Goal: Information Seeking & Learning: Learn about a topic

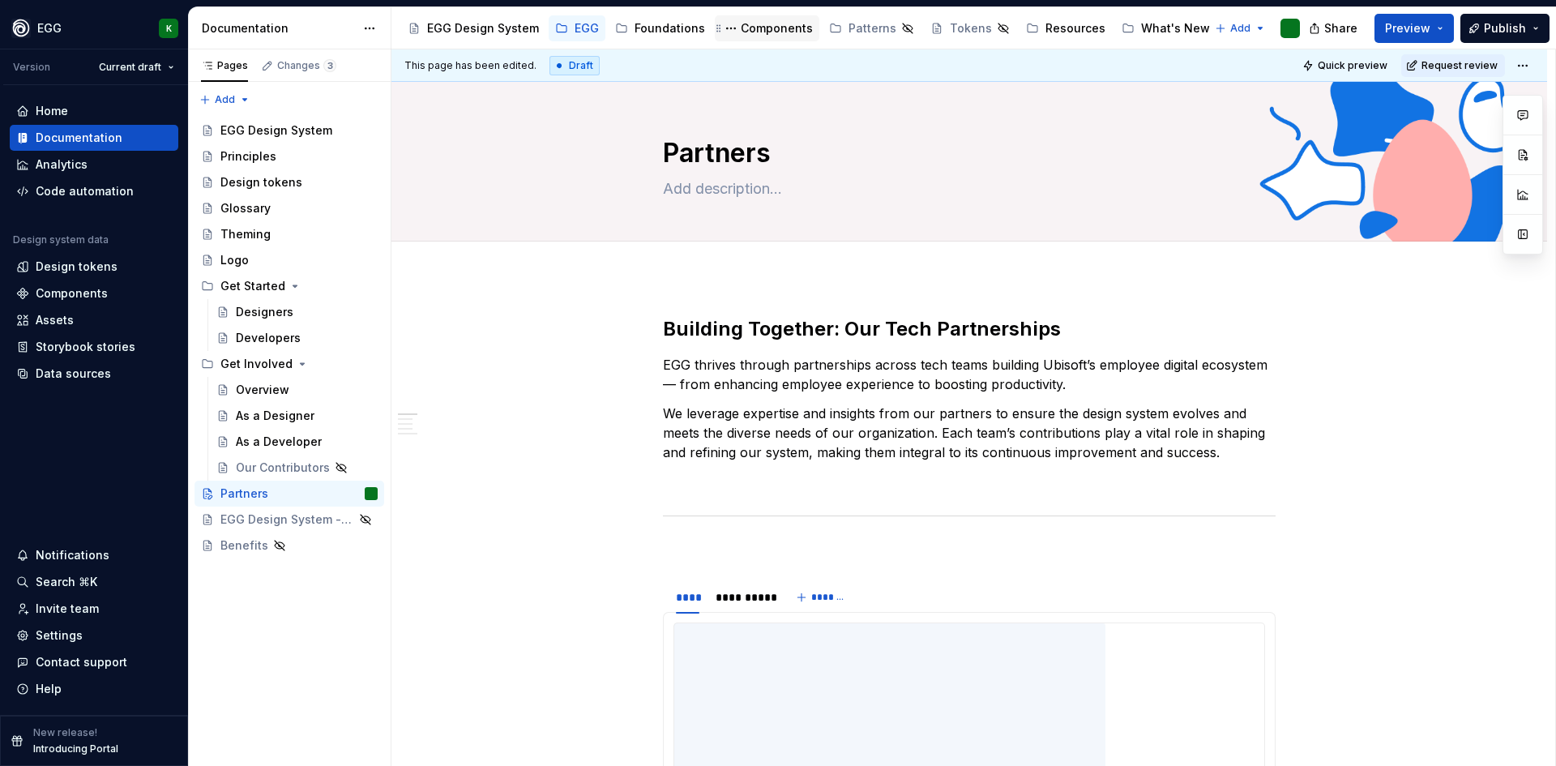
click at [763, 29] on div "Components" at bounding box center [777, 28] width 72 height 16
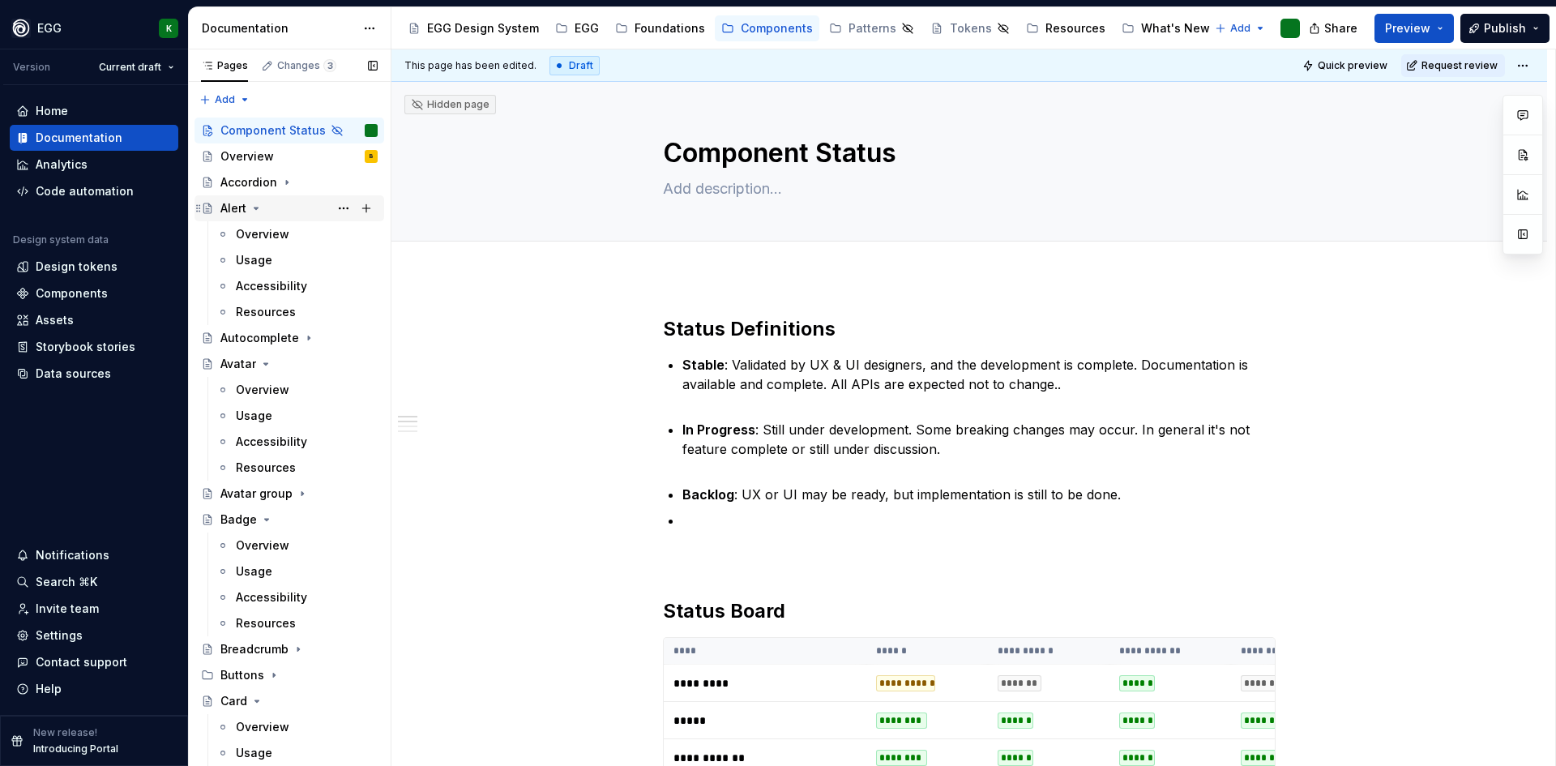
click at [260, 208] on icon "Page tree" at bounding box center [256, 208] width 13 height 13
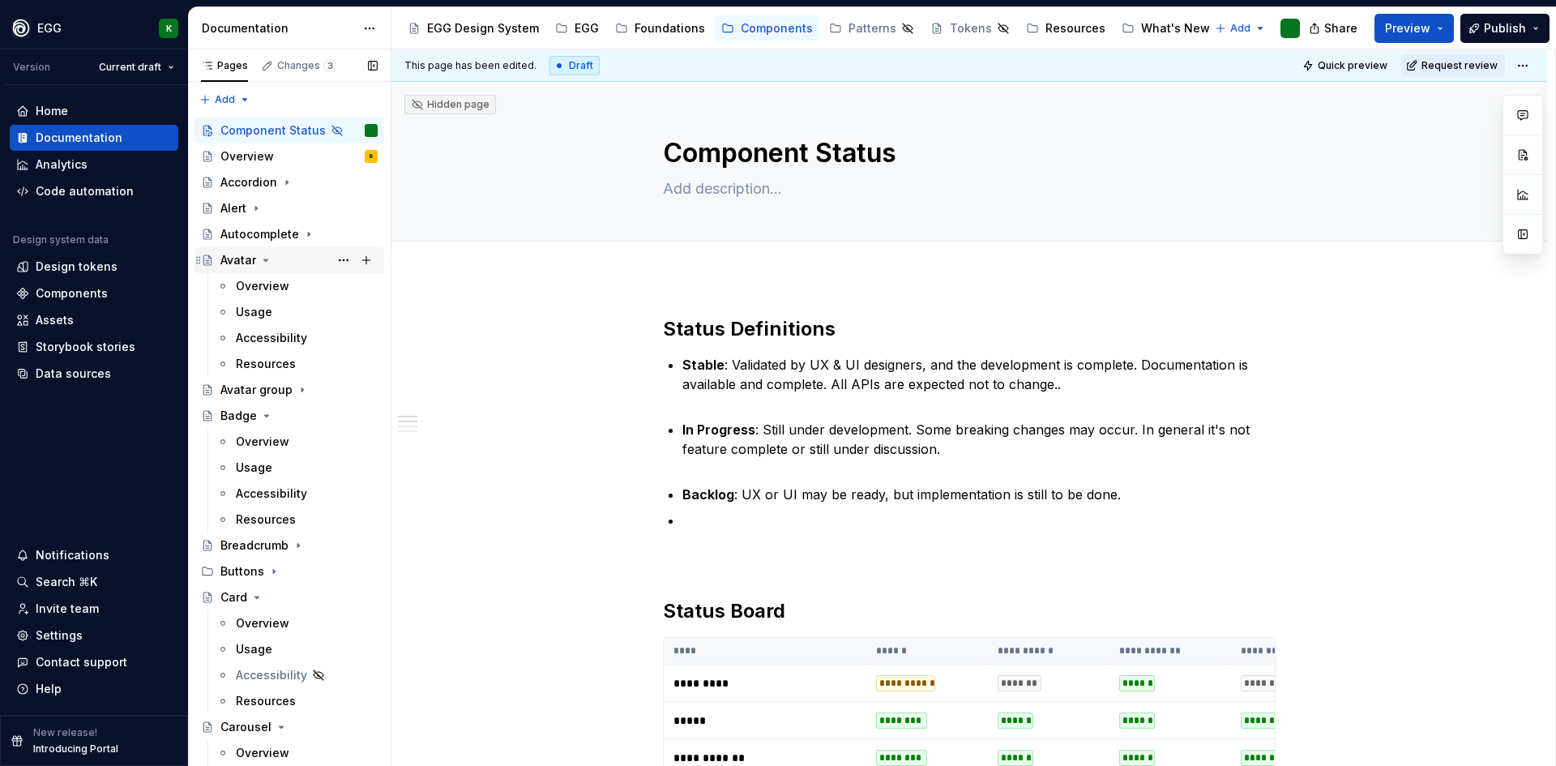
click at [267, 263] on icon "Page tree" at bounding box center [265, 260] width 13 height 13
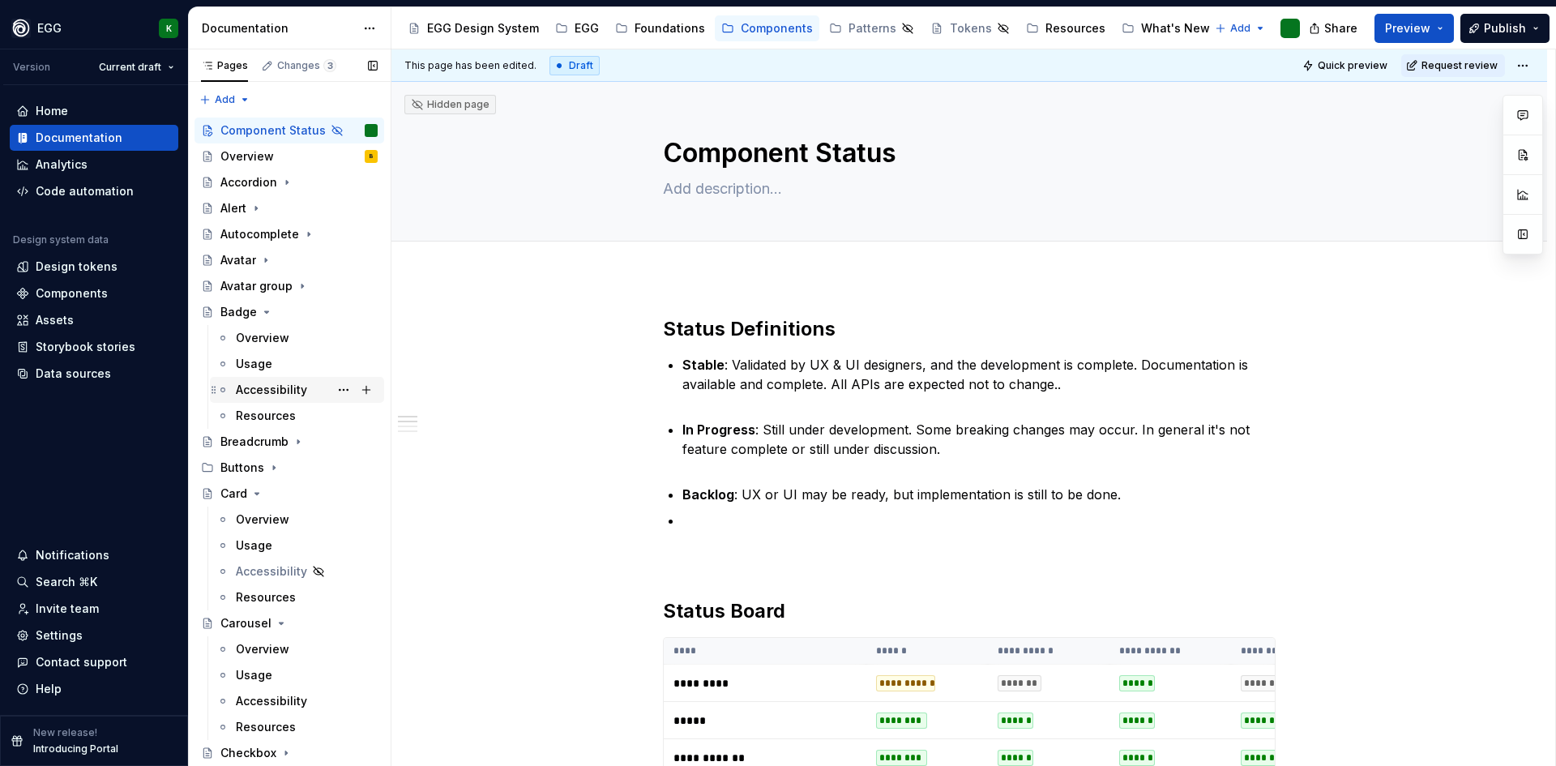
click at [293, 399] on div "Accessibility" at bounding box center [307, 389] width 142 height 23
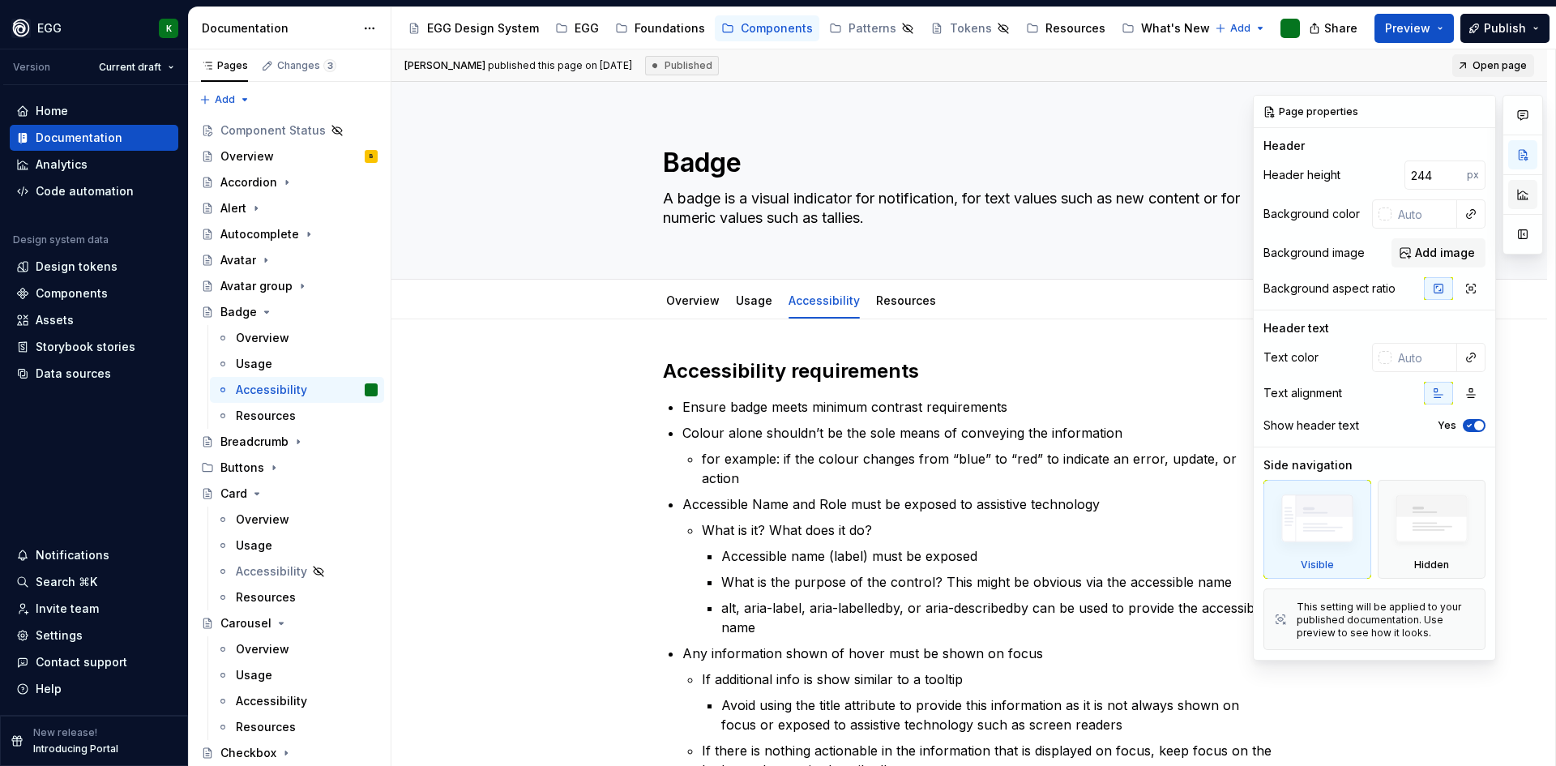
click at [1518, 193] on button "button" at bounding box center [1522, 194] width 29 height 29
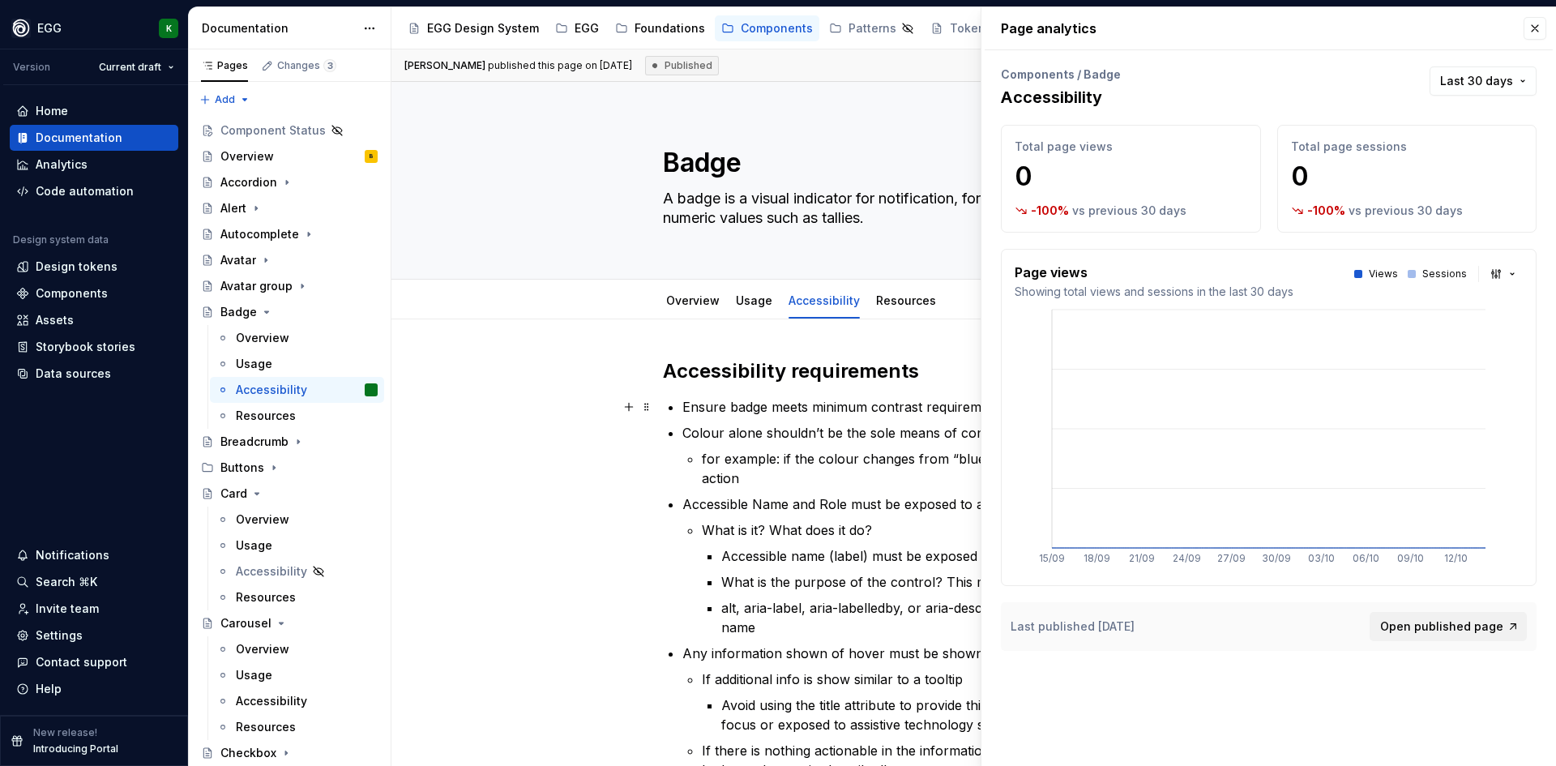
drag, startPoint x: 624, startPoint y: 413, endPoint x: 577, endPoint y: 409, distance: 47.2
click at [624, 413] on button "button" at bounding box center [628, 406] width 23 height 23
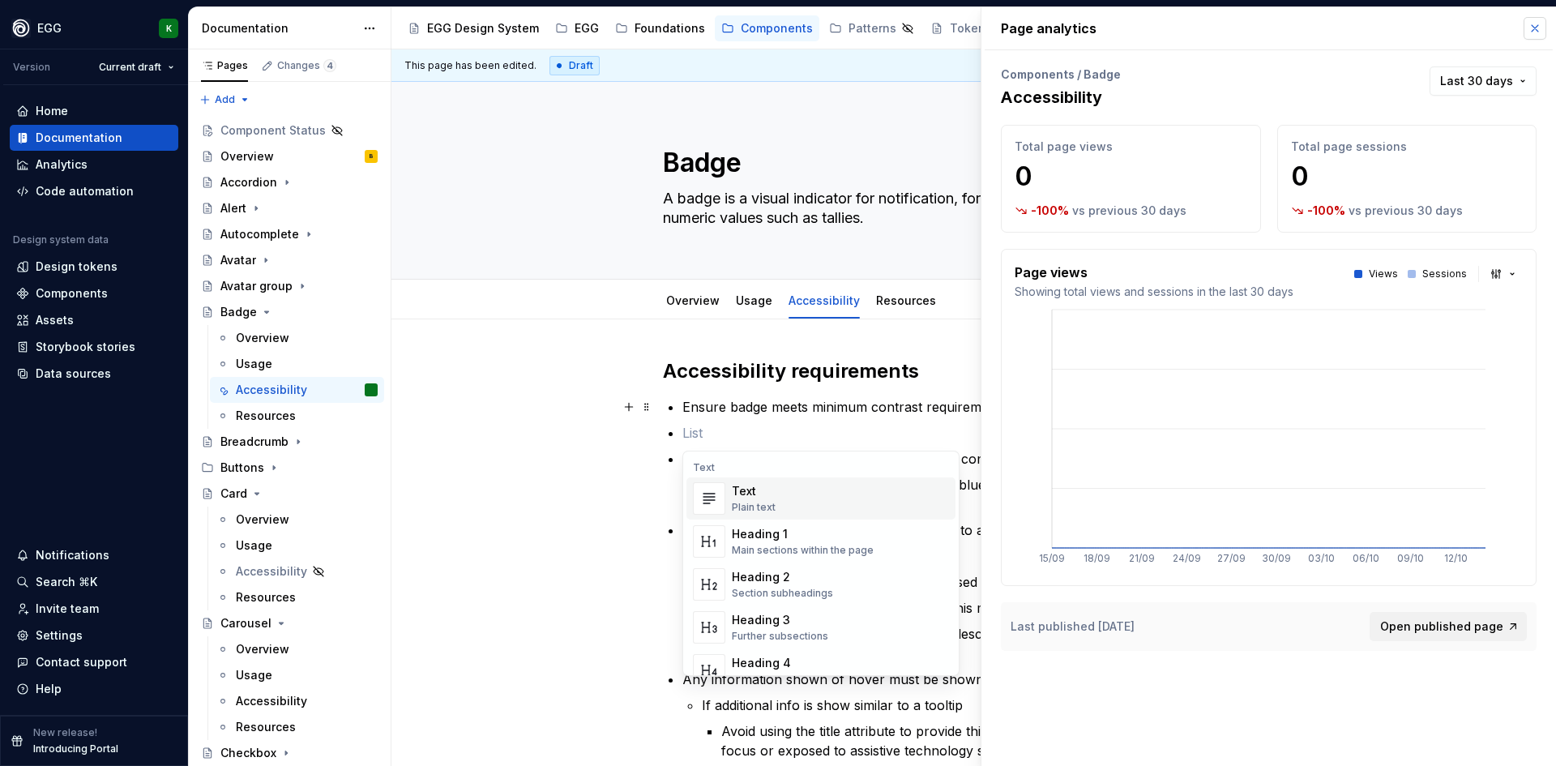
click at [1539, 24] on button "button" at bounding box center [1534, 28] width 23 height 23
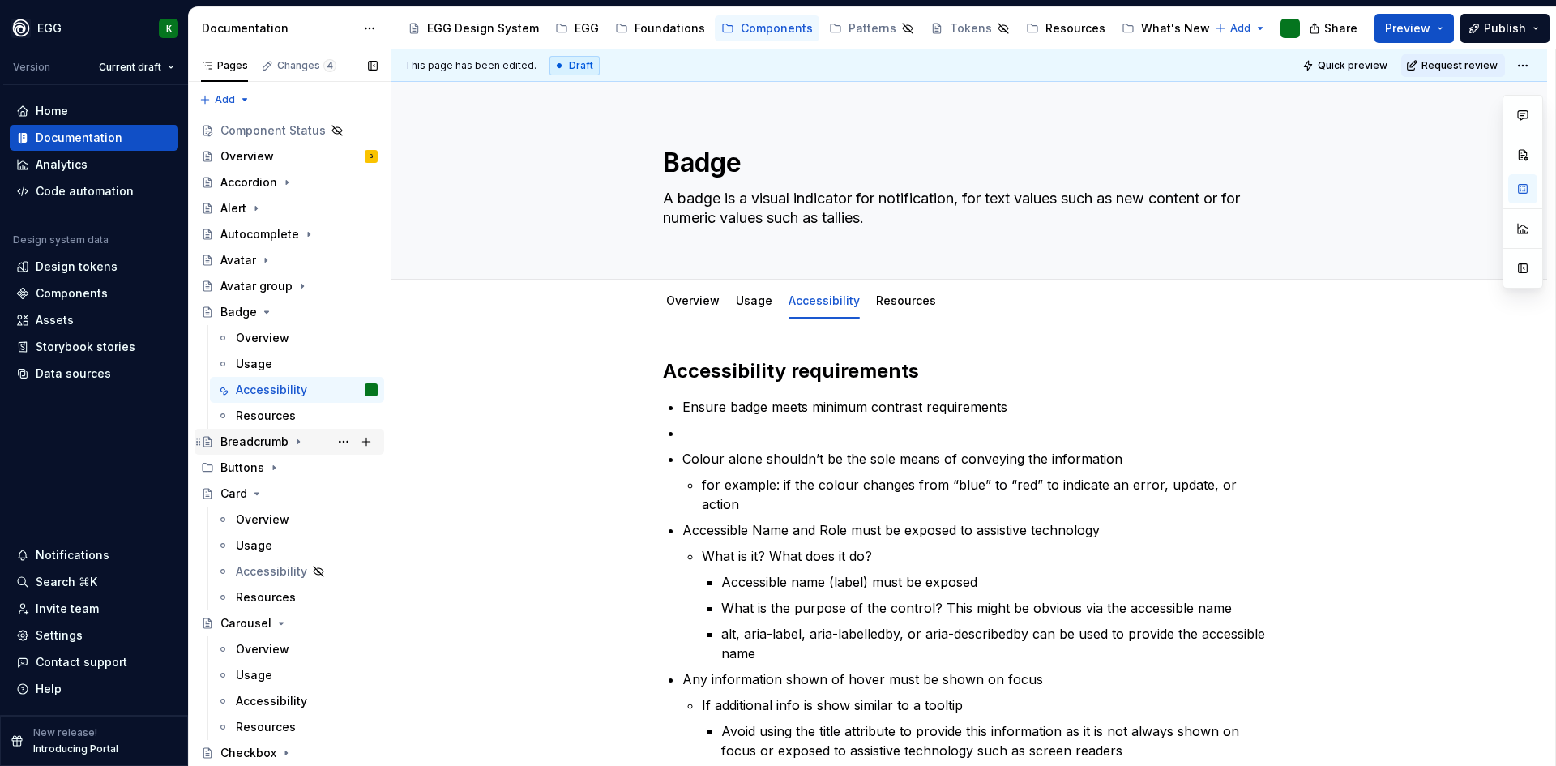
click at [269, 441] on div "Breadcrumb" at bounding box center [254, 442] width 68 height 16
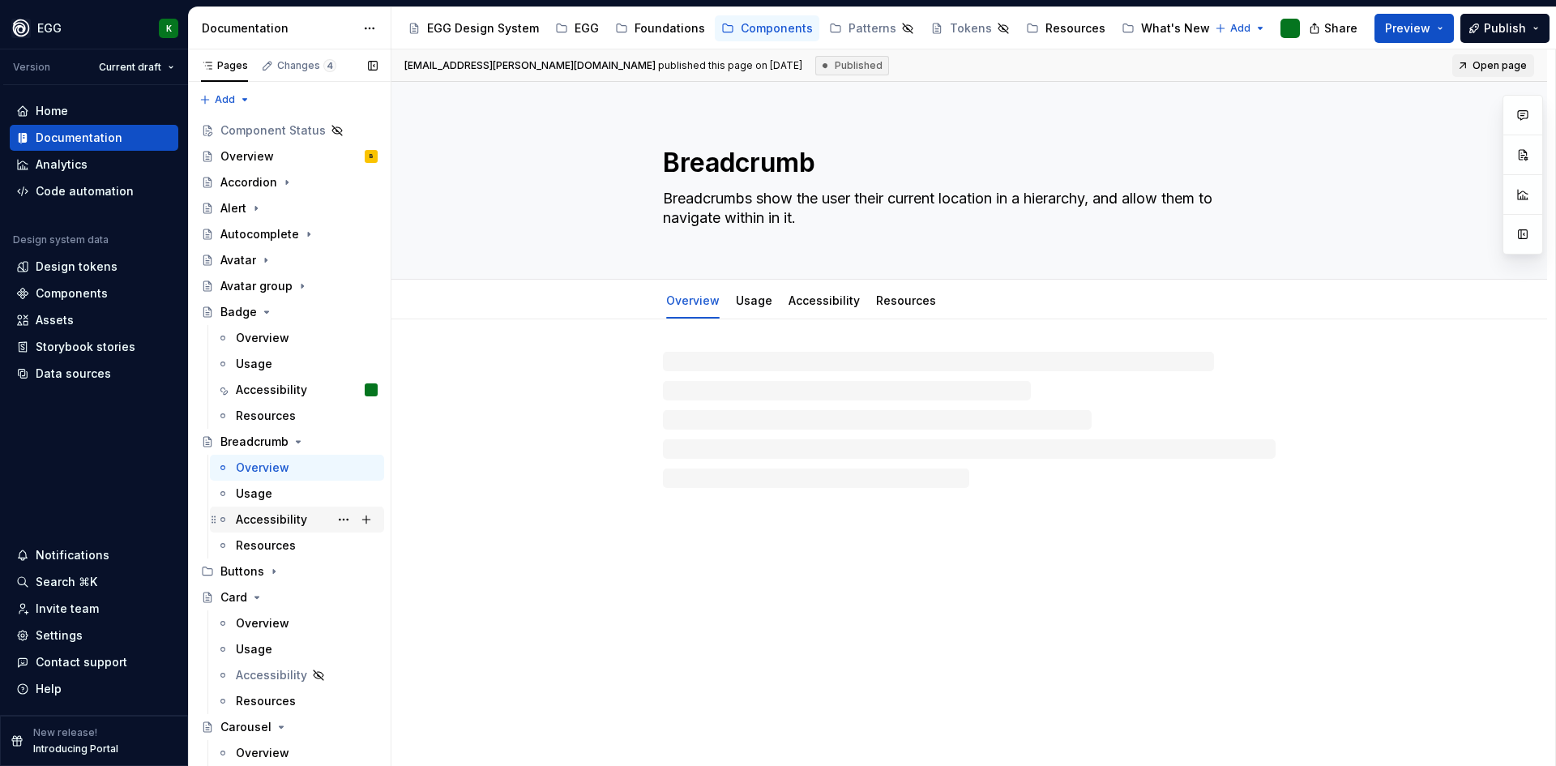
click at [272, 516] on div "Accessibility" at bounding box center [271, 519] width 71 height 16
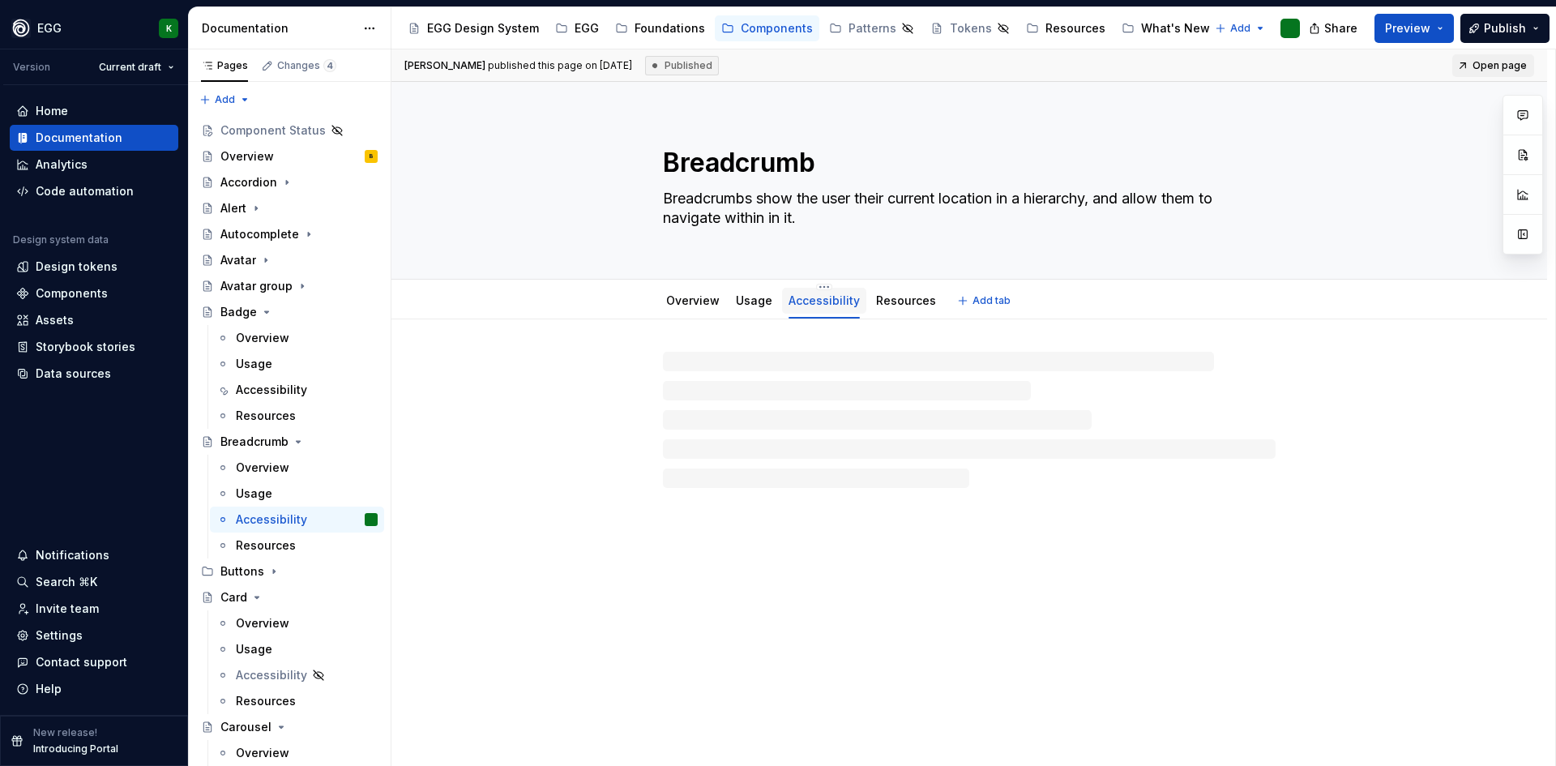
click at [823, 303] on link "Accessibility" at bounding box center [823, 300] width 71 height 14
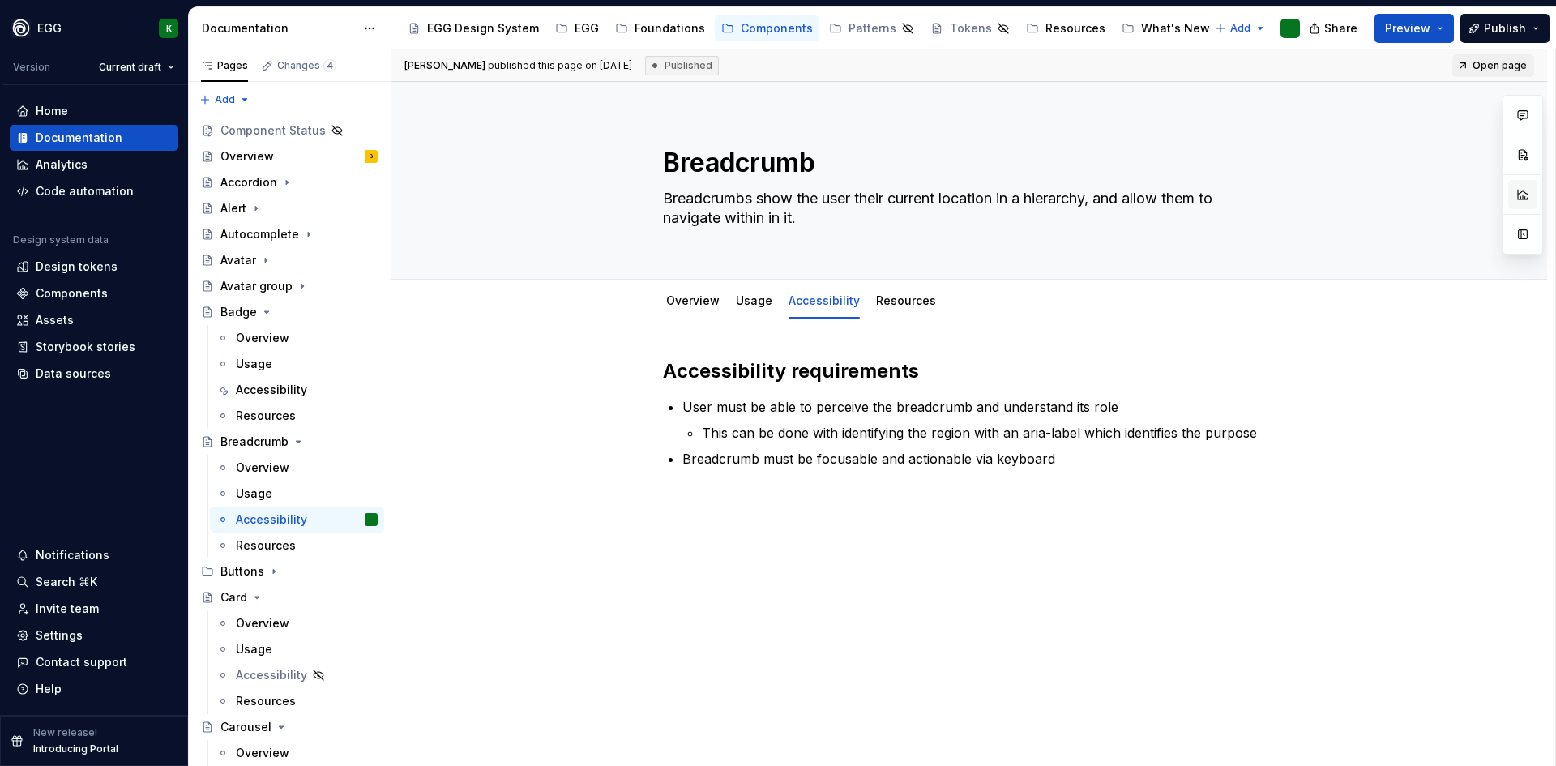
click at [1519, 194] on button "button" at bounding box center [1522, 194] width 29 height 29
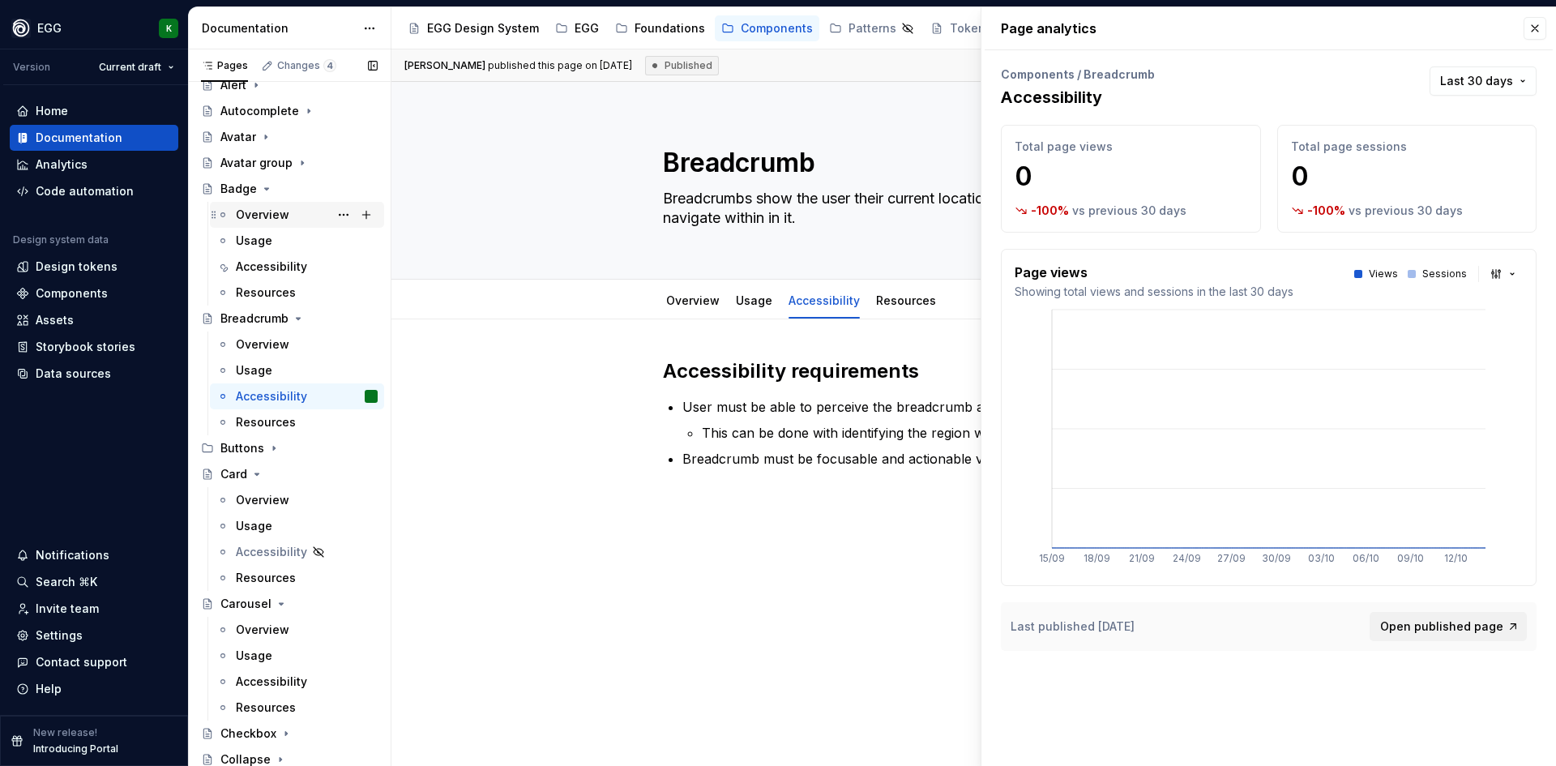
scroll to position [162, 0]
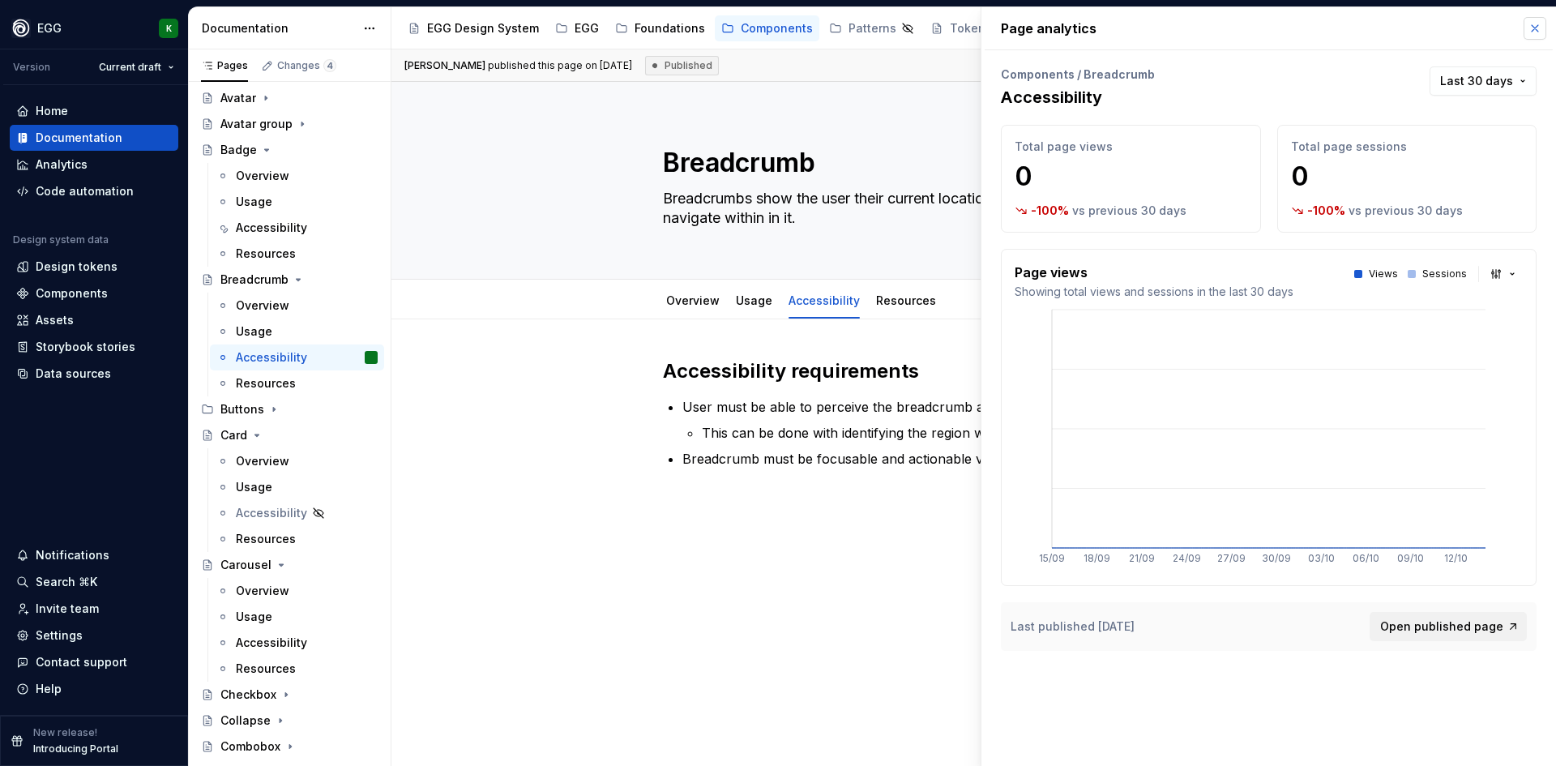
click at [1533, 33] on button "button" at bounding box center [1534, 28] width 23 height 23
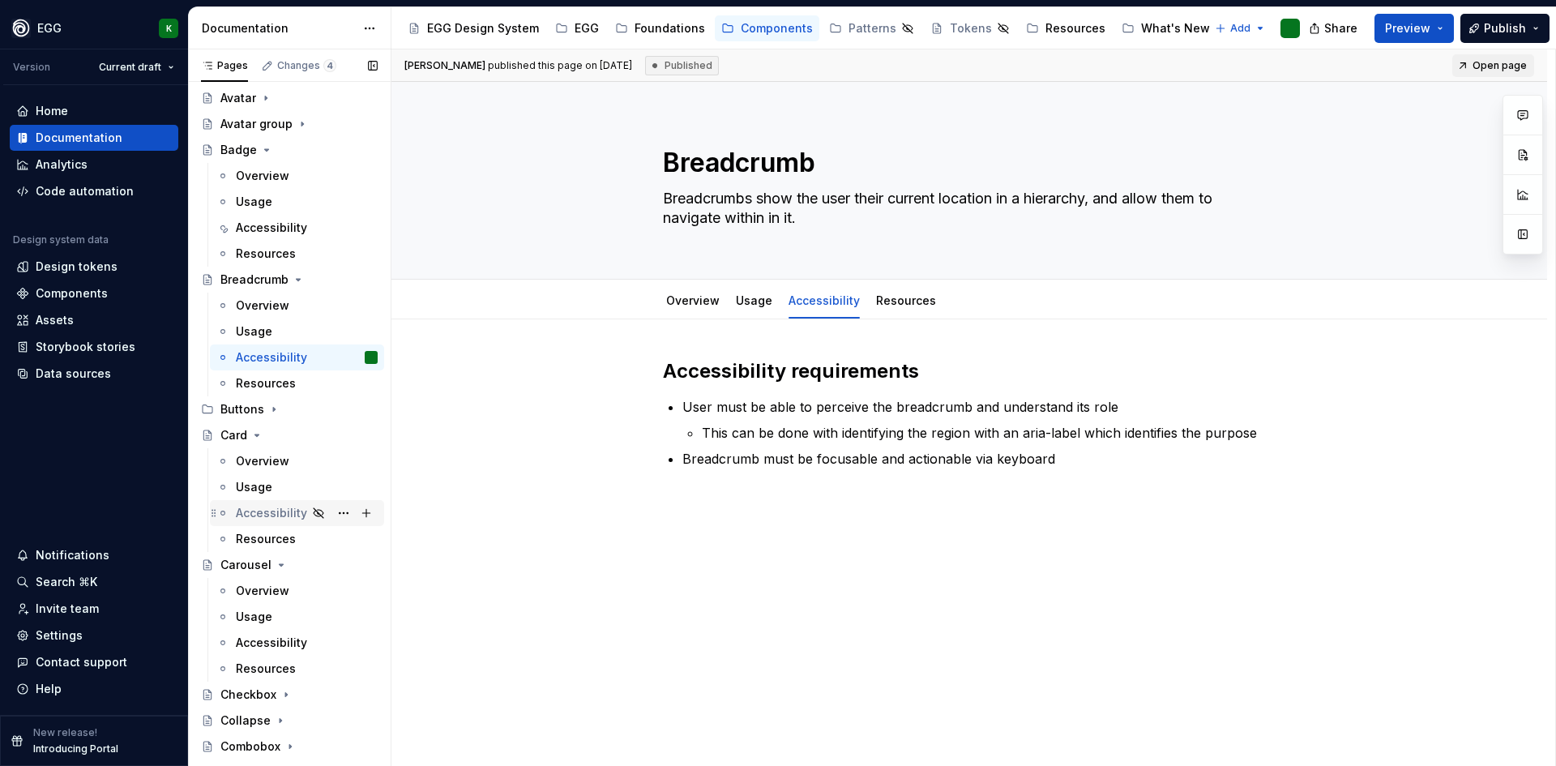
click at [272, 516] on div "Accessibility" at bounding box center [271, 513] width 71 height 16
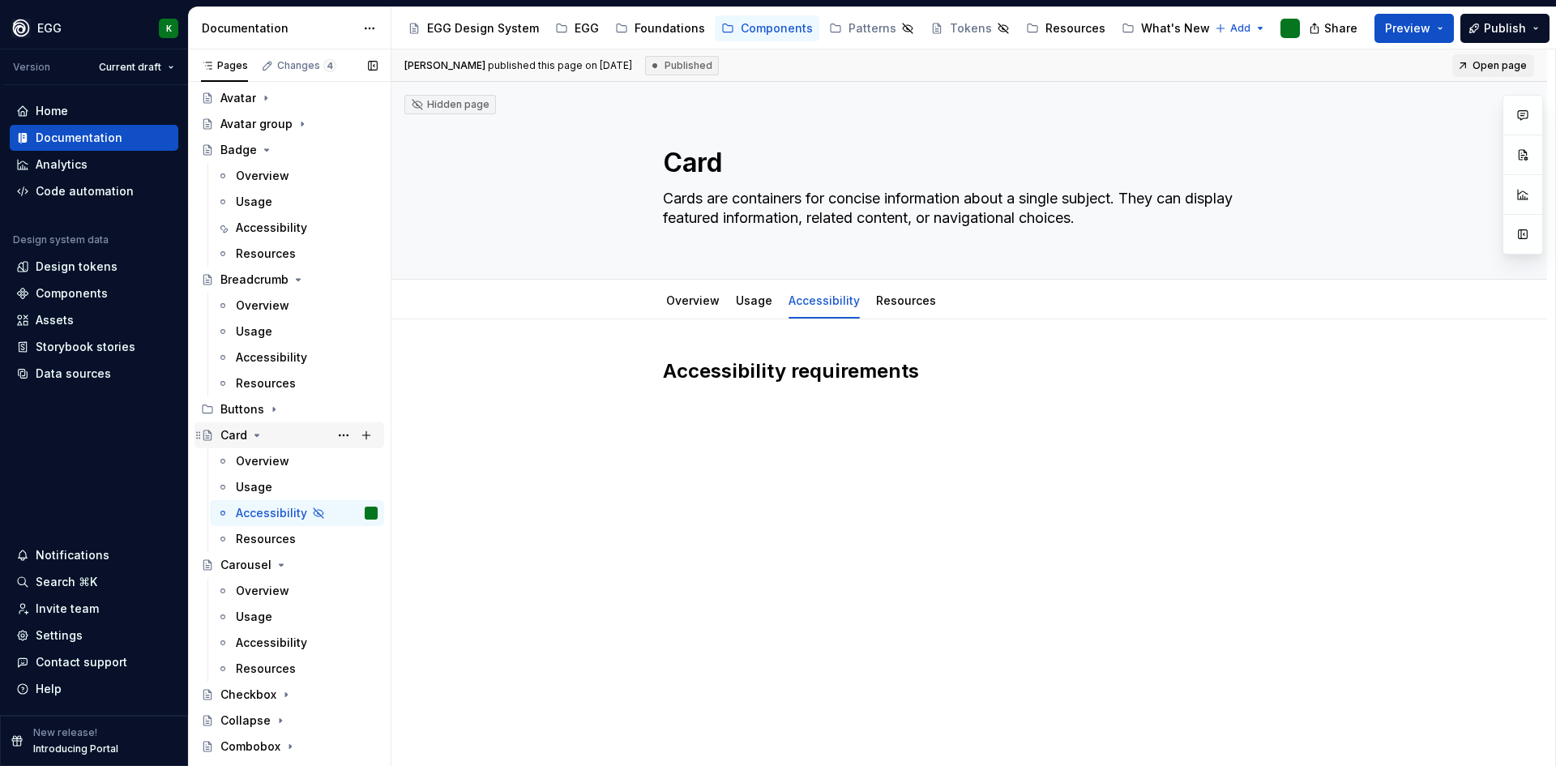
click at [258, 435] on icon "Page tree" at bounding box center [256, 435] width 13 height 13
click at [295, 276] on icon "Page tree" at bounding box center [298, 279] width 13 height 13
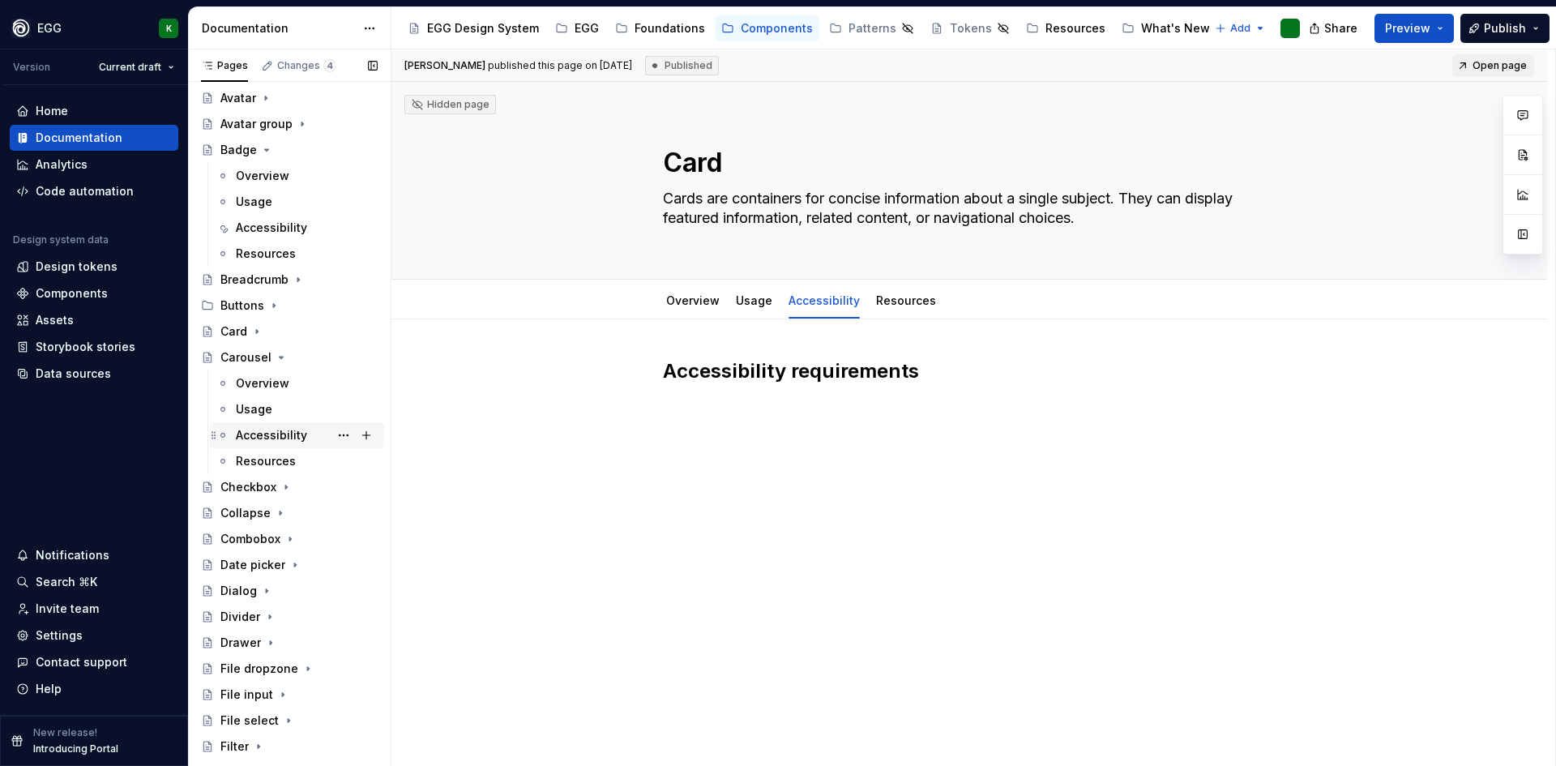
click at [267, 440] on div "Accessibility" at bounding box center [271, 435] width 71 height 16
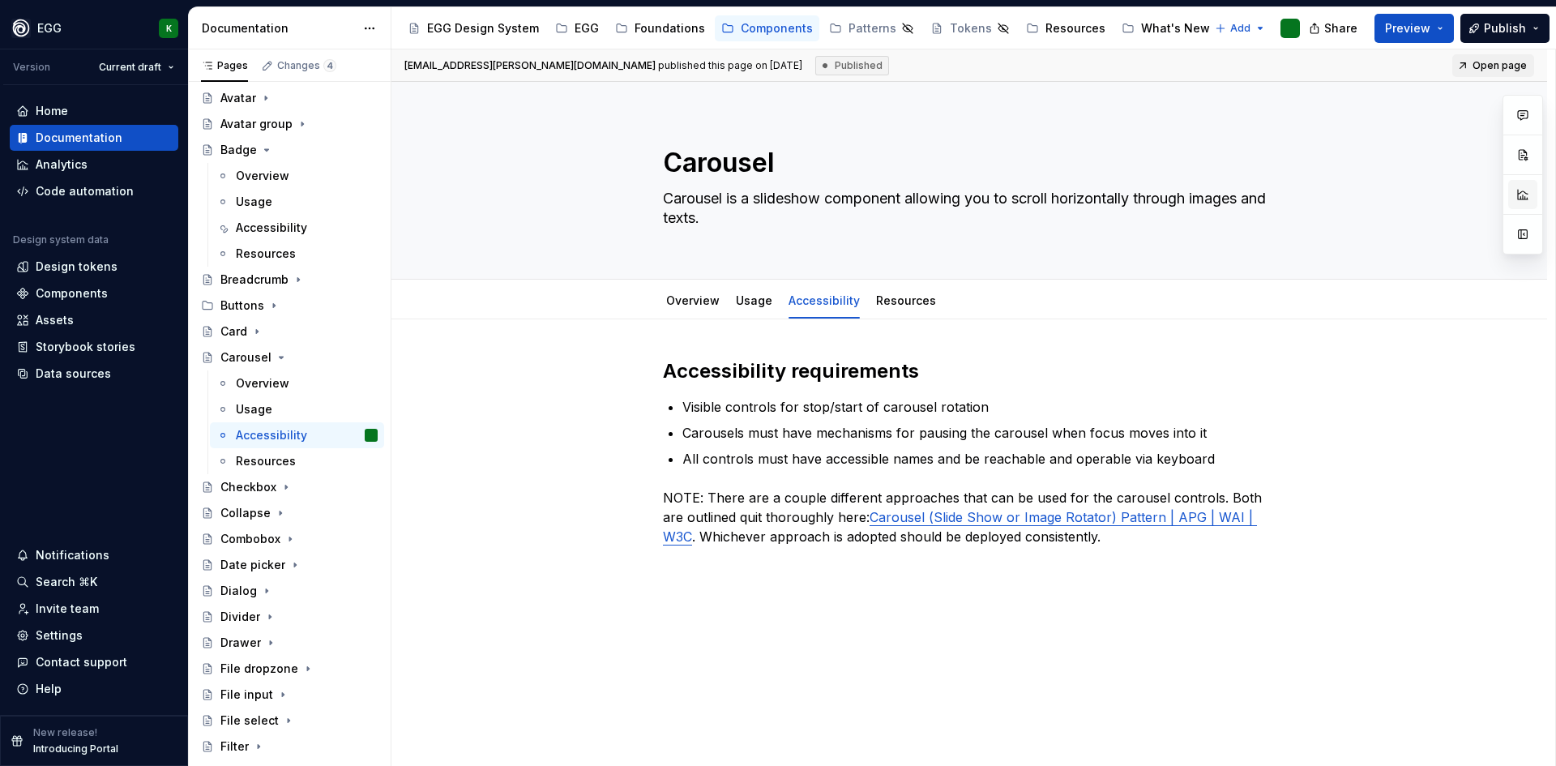
click at [1525, 197] on button "button" at bounding box center [1522, 194] width 29 height 29
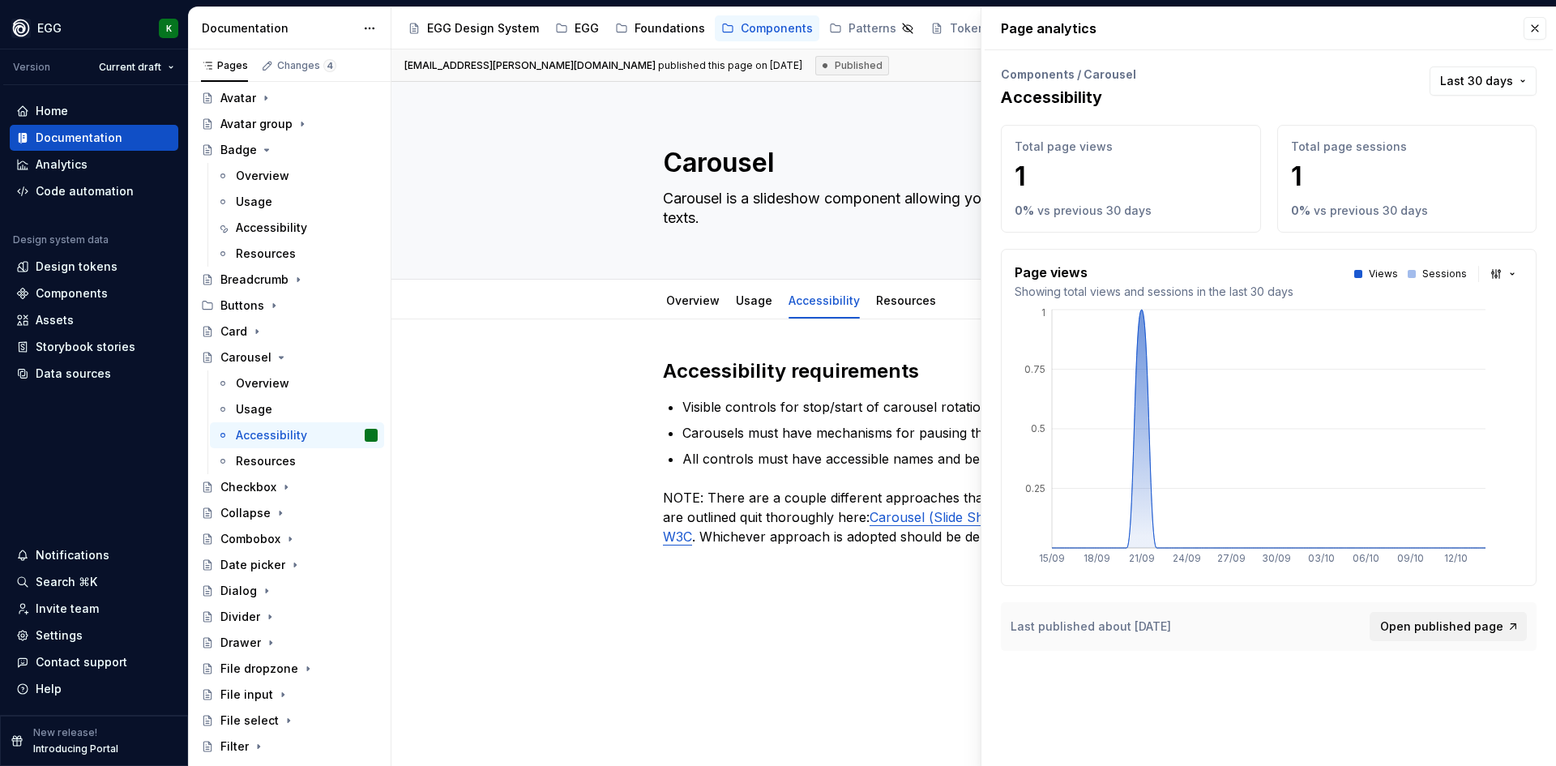
click at [1458, 70] on button "Last 30 days" at bounding box center [1482, 80] width 107 height 29
click at [1421, 164] on div "Last 90 days" at bounding box center [1424, 168] width 73 height 16
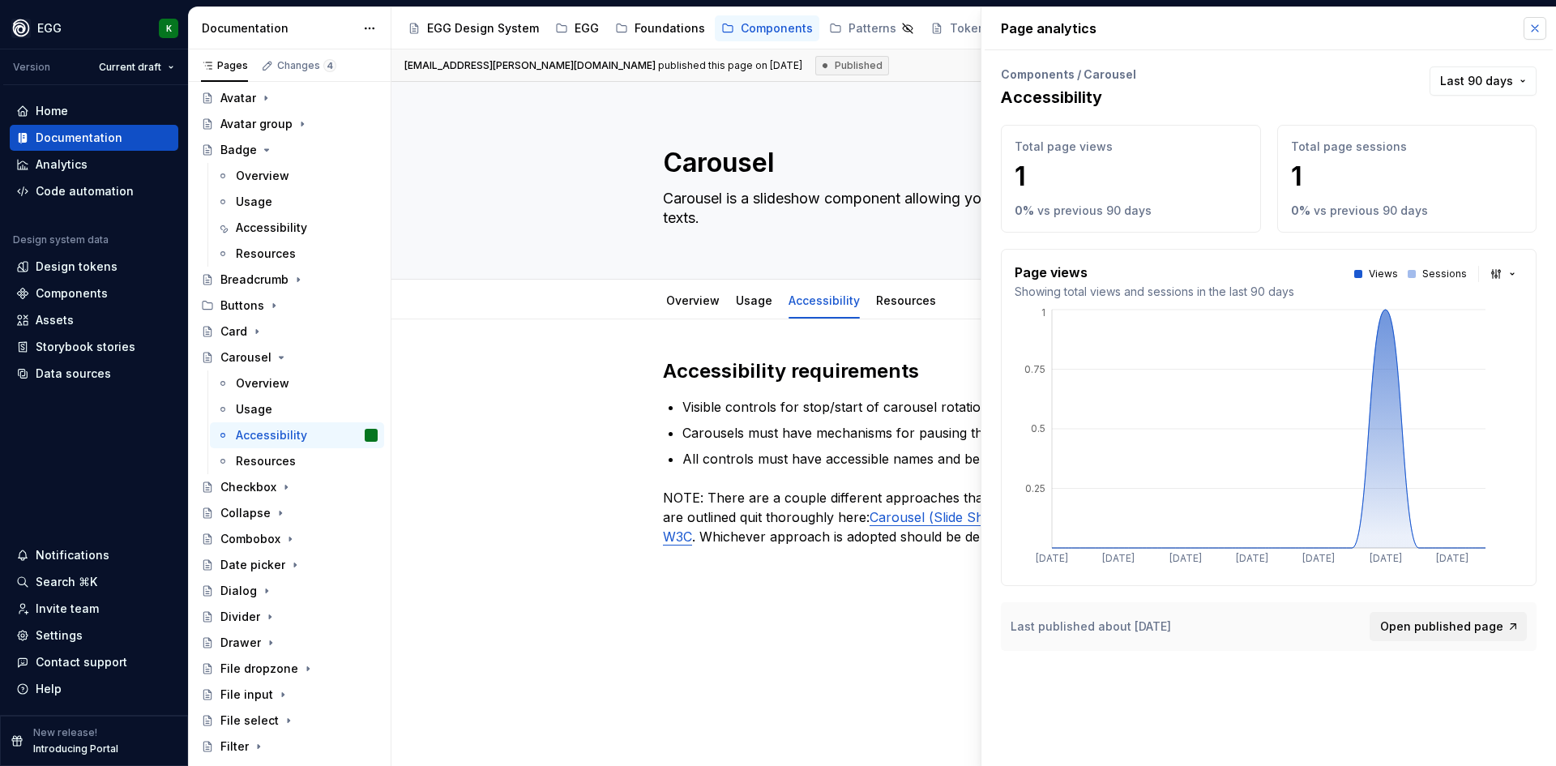
click at [1536, 31] on button "button" at bounding box center [1534, 28] width 23 height 23
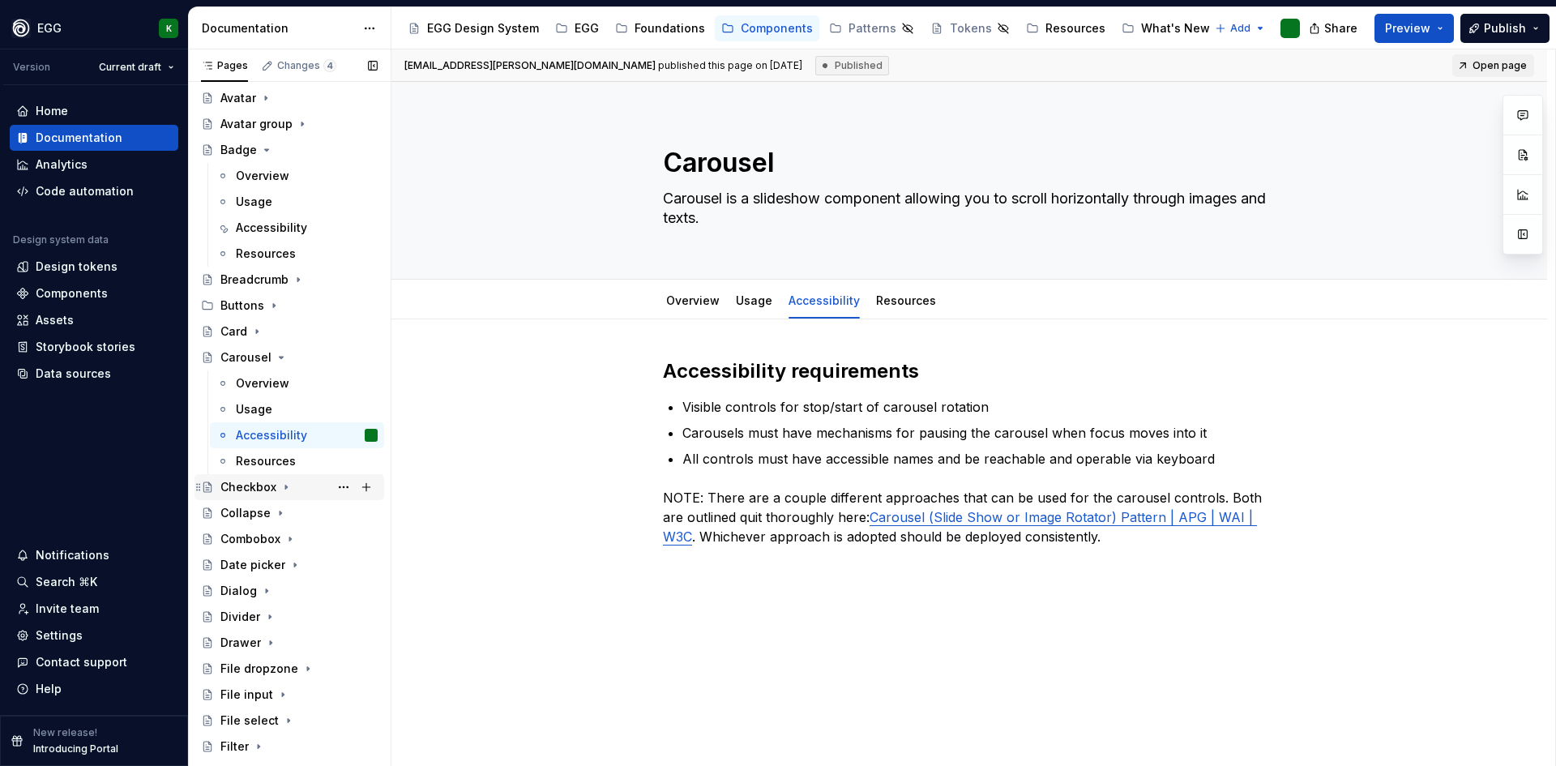
click at [231, 488] on div "Checkbox" at bounding box center [248, 487] width 56 height 16
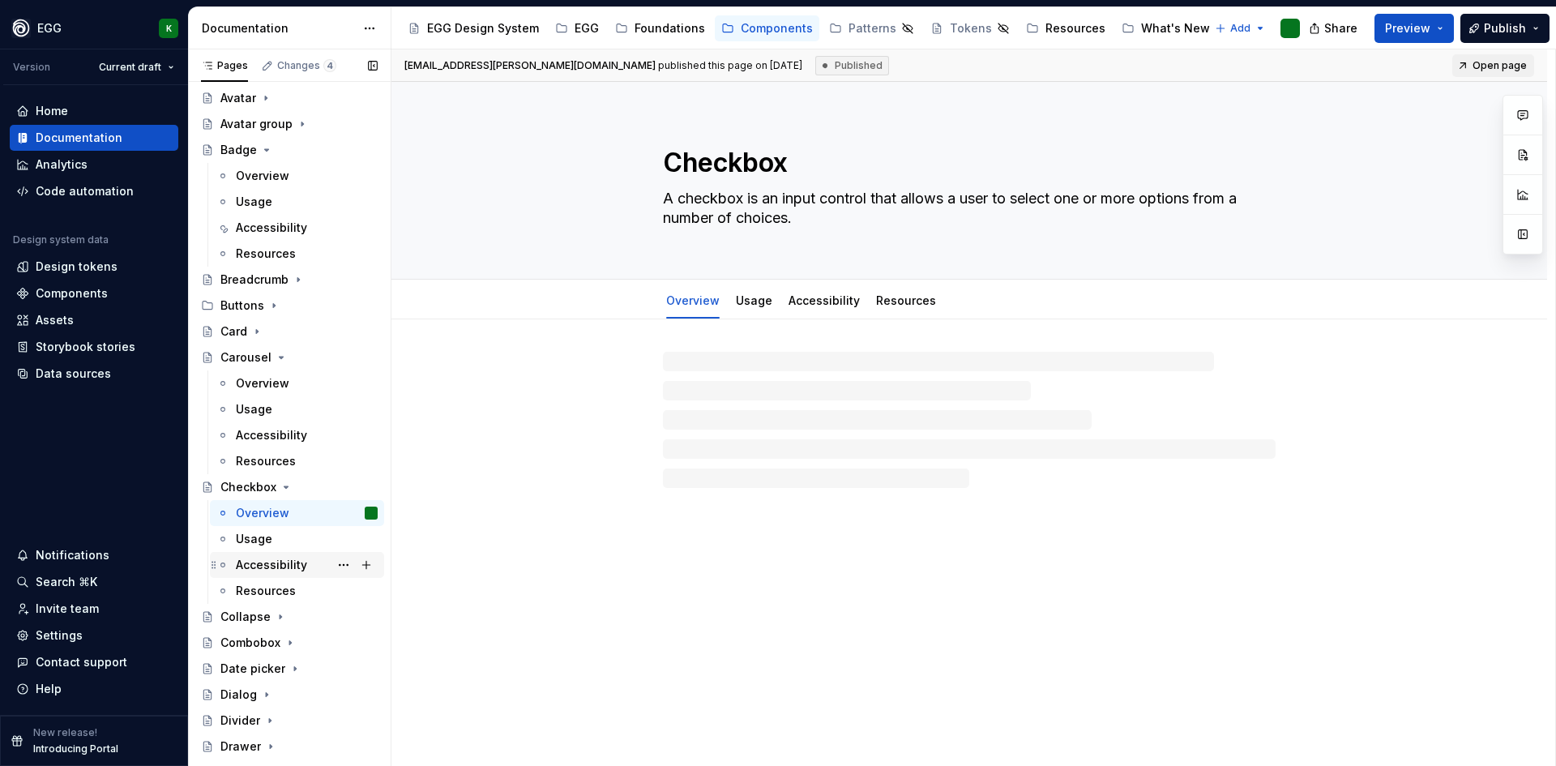
click at [263, 561] on div "Accessibility" at bounding box center [271, 565] width 71 height 16
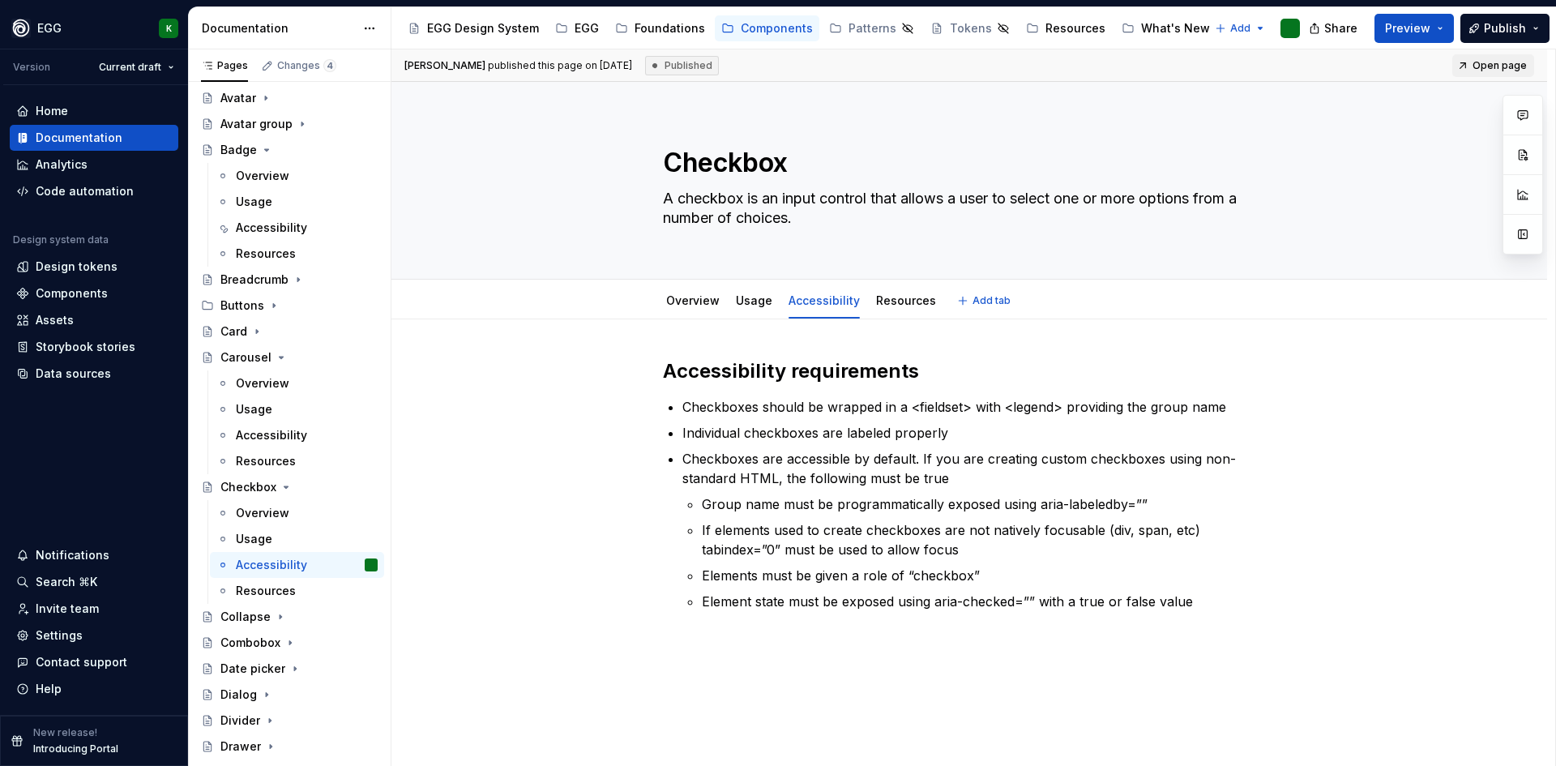
click at [828, 305] on link "Accessibility" at bounding box center [823, 300] width 71 height 14
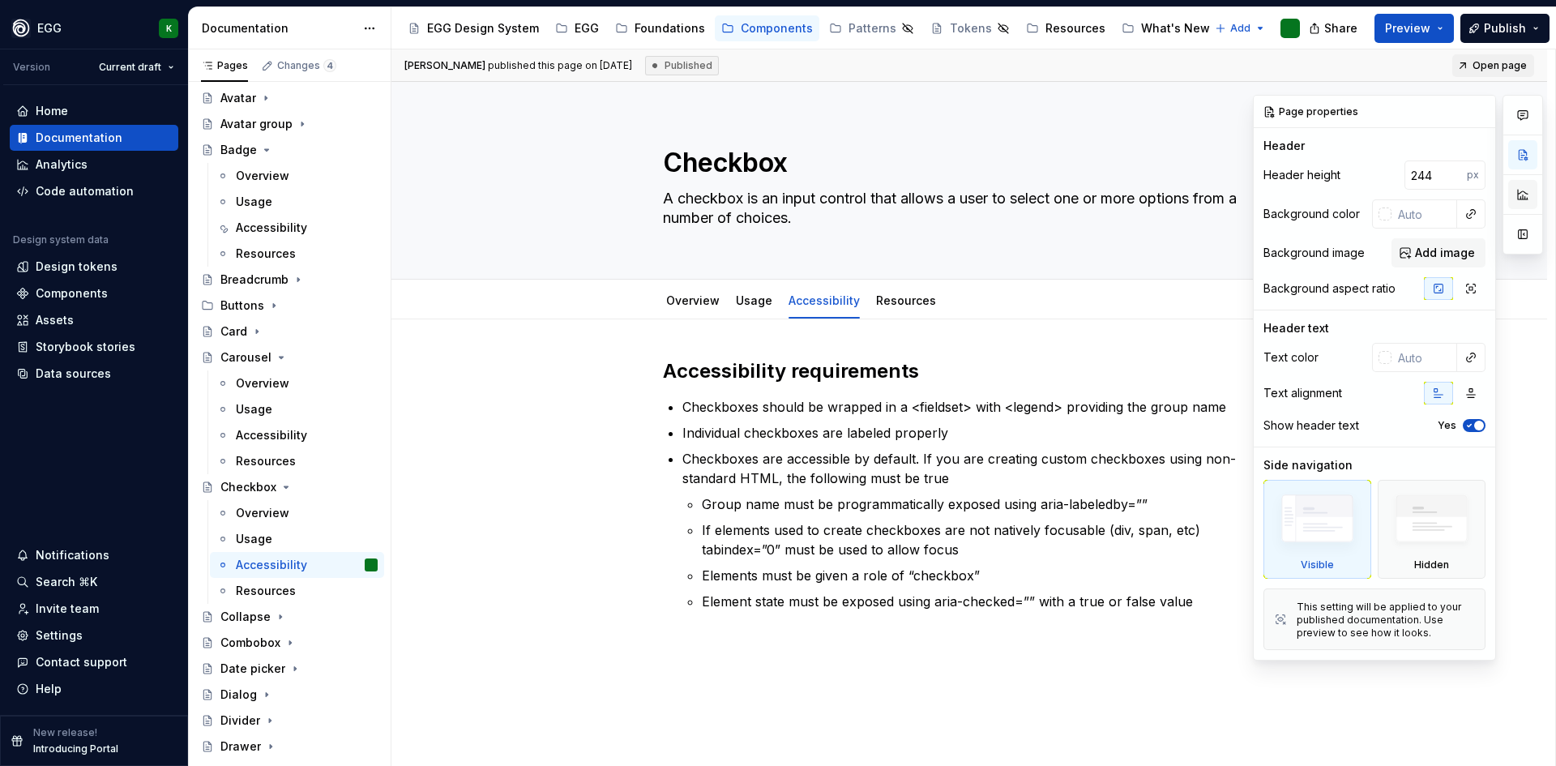
click at [1523, 194] on button "button" at bounding box center [1522, 194] width 29 height 29
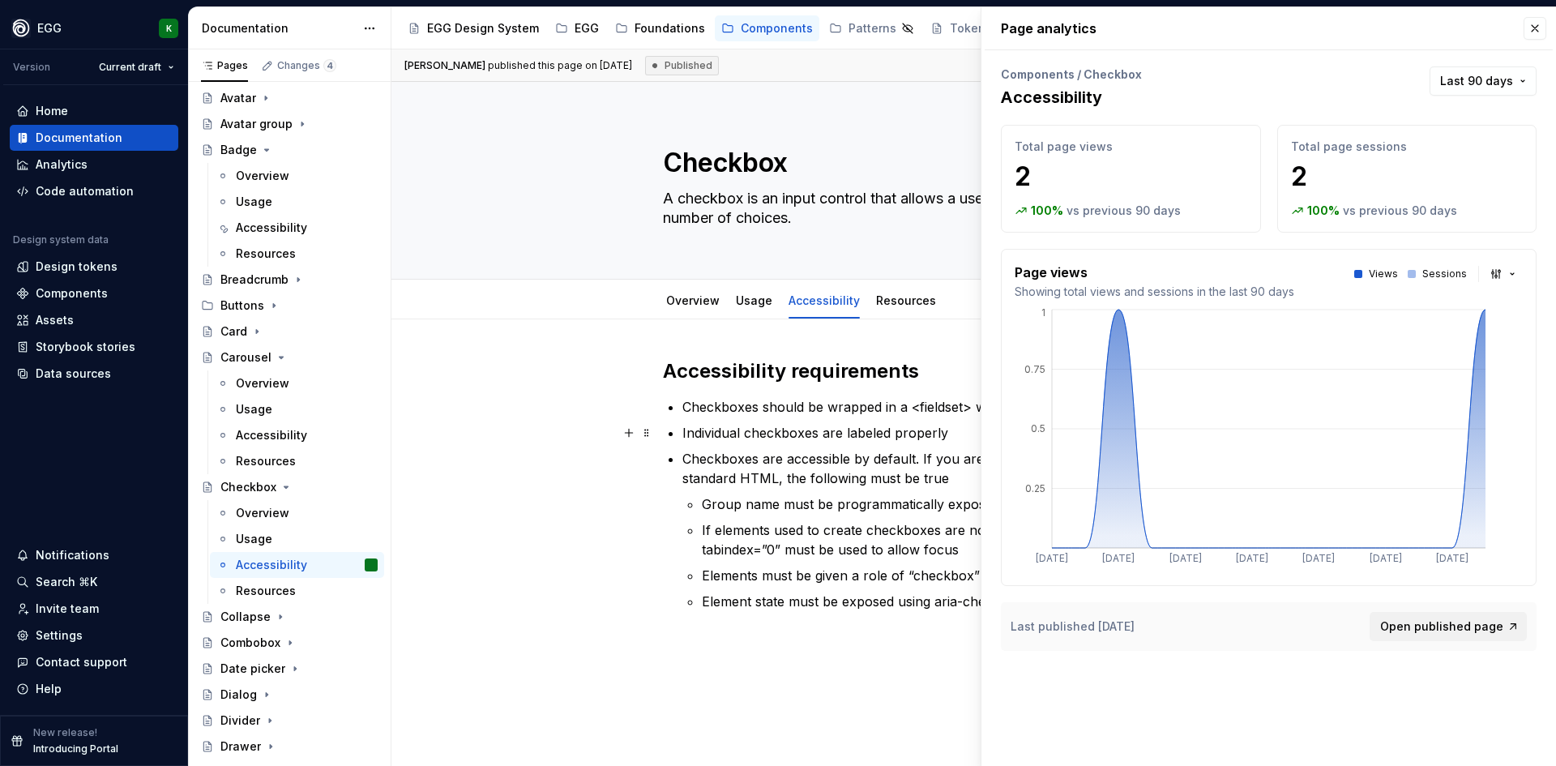
click at [792, 438] on p "Individual checkboxes are labeled properly" at bounding box center [978, 432] width 593 height 19
click at [556, 491] on div "Accessibility requirements Checkboxes should be wrapped in a <fieldset> with <l…" at bounding box center [968, 609] width 1155 height 580
click at [1540, 27] on button "button" at bounding box center [1534, 28] width 23 height 23
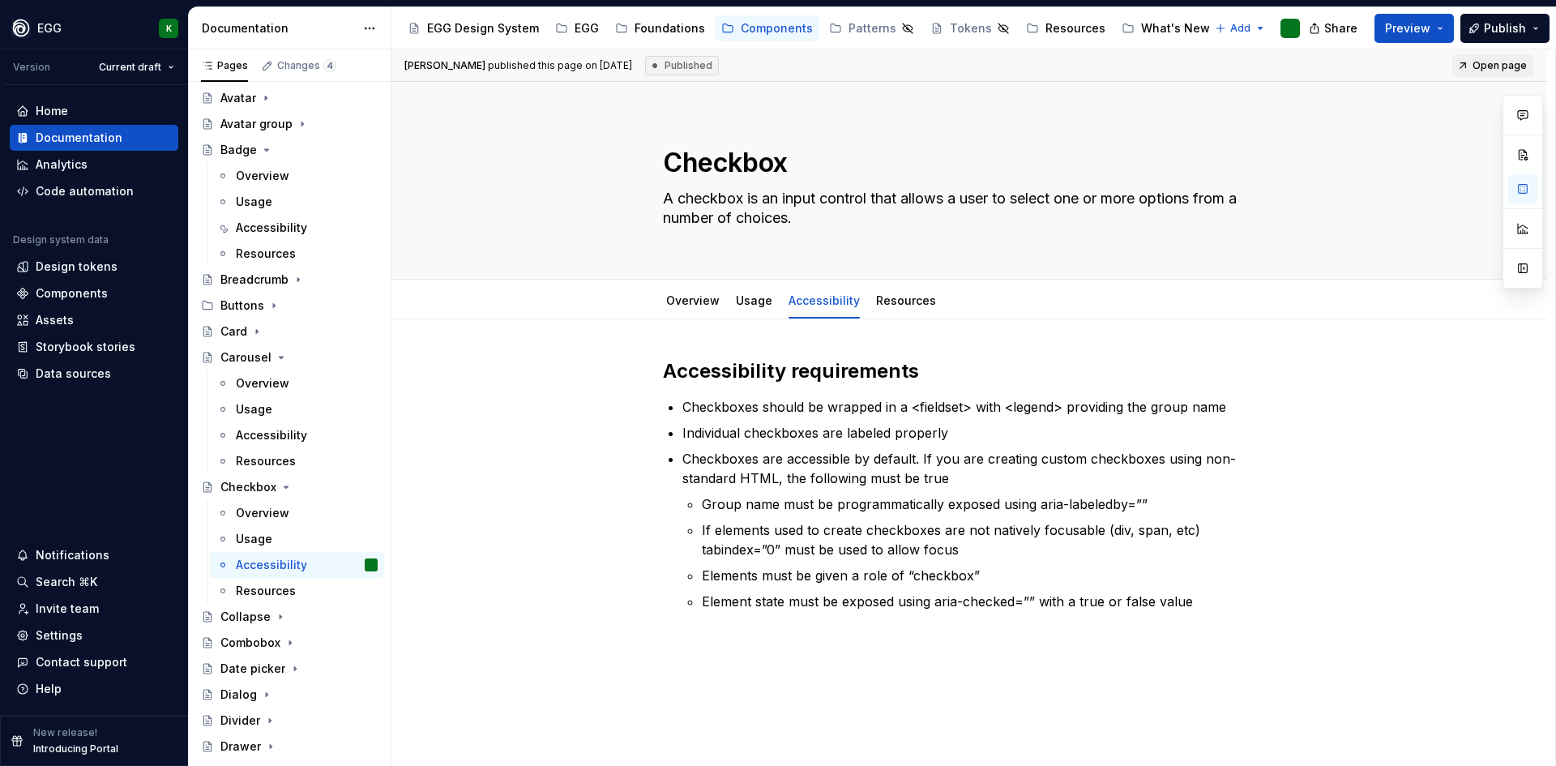
type textarea "*"
